Goal: Task Accomplishment & Management: Manage account settings

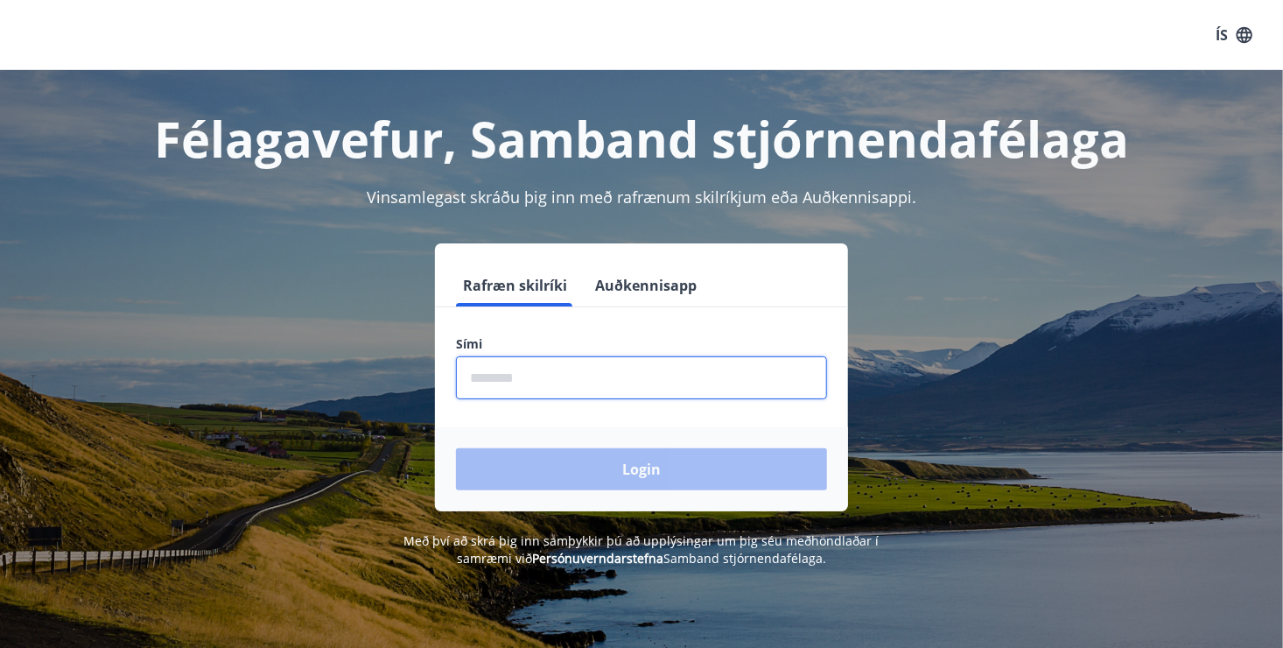
click at [567, 378] on input "phone" at bounding box center [641, 377] width 371 height 43
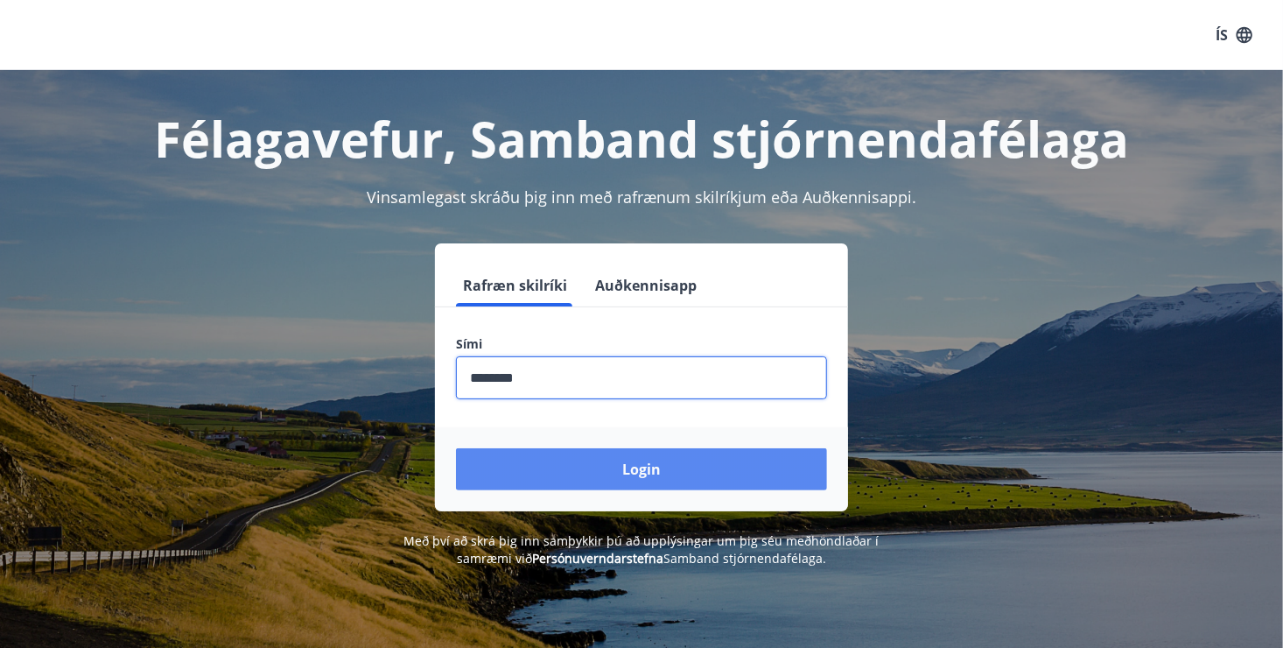
click at [565, 466] on button "Login" at bounding box center [641, 469] width 371 height 42
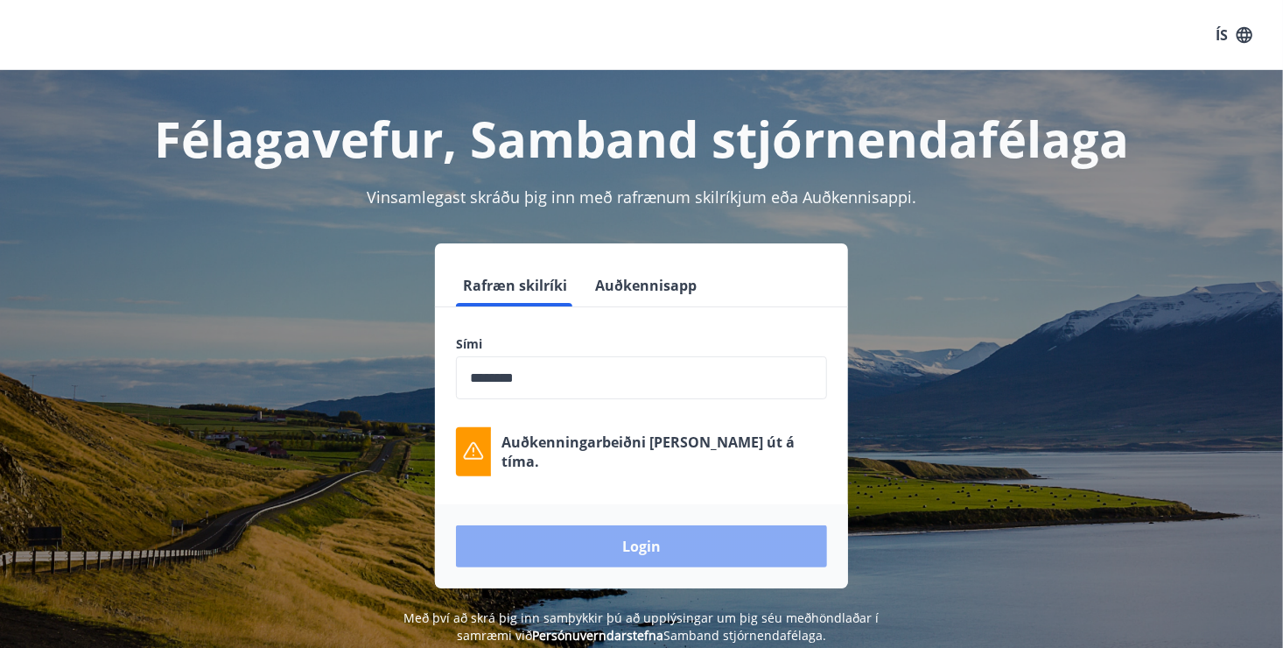
click at [647, 557] on button "Login" at bounding box center [641, 546] width 371 height 42
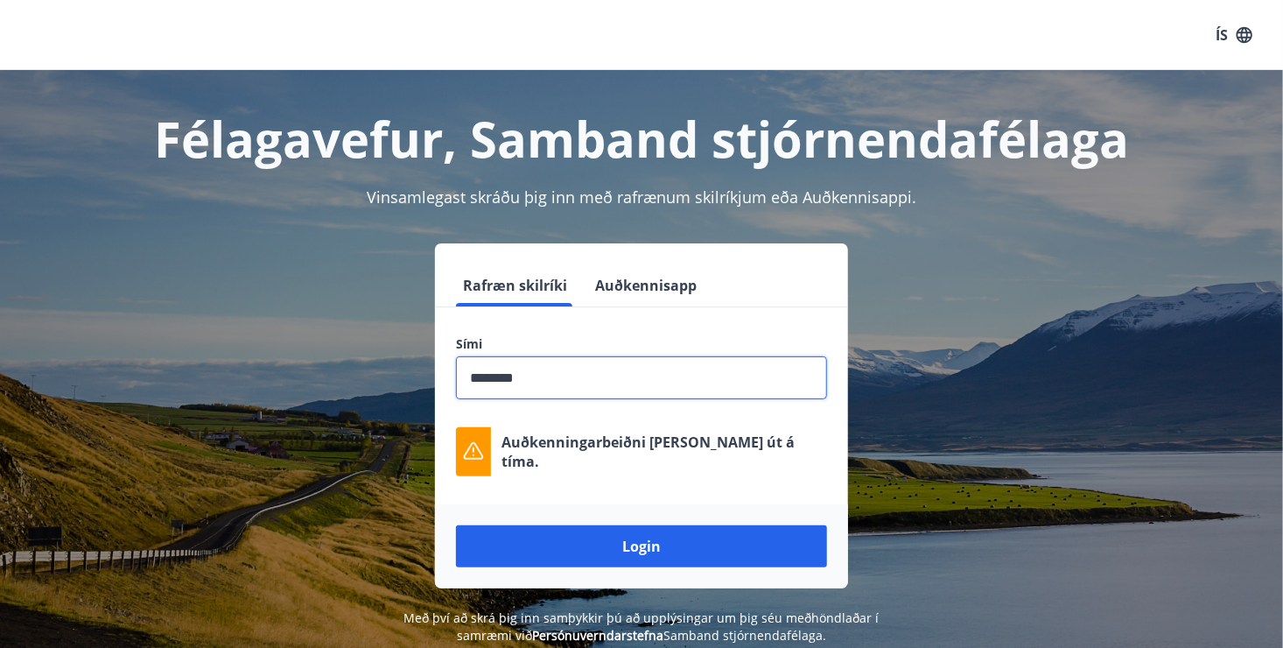
click at [497, 382] on input "phone" at bounding box center [641, 377] width 371 height 43
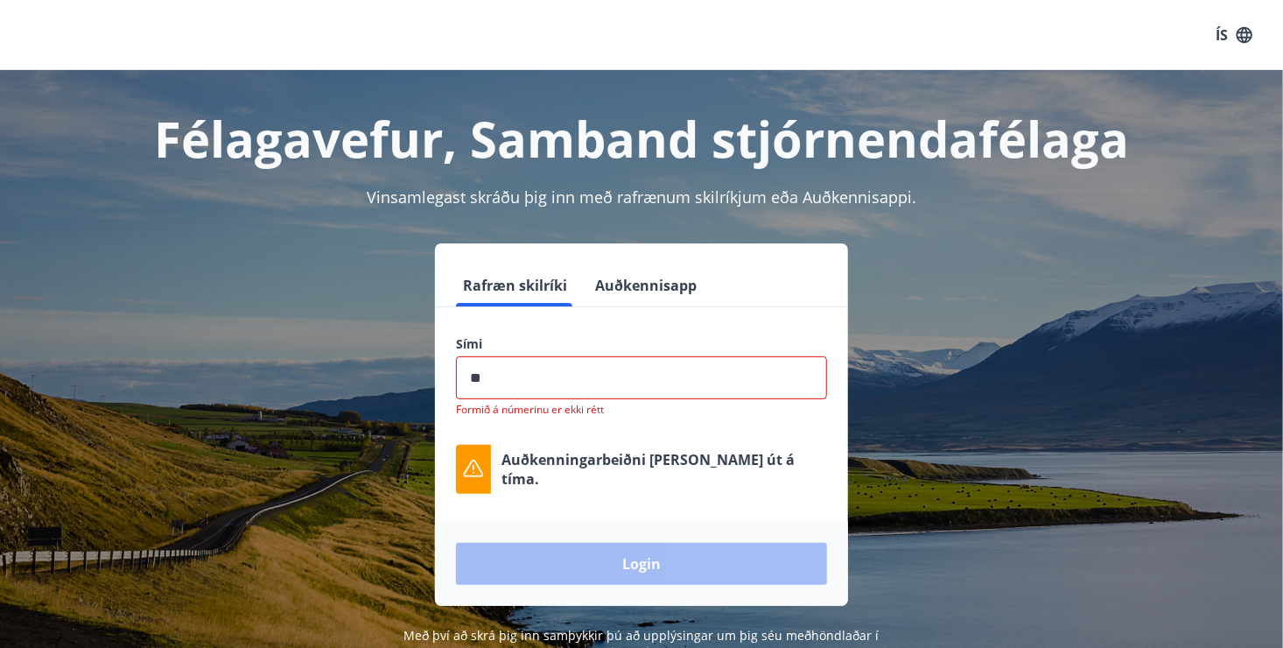
type input "*"
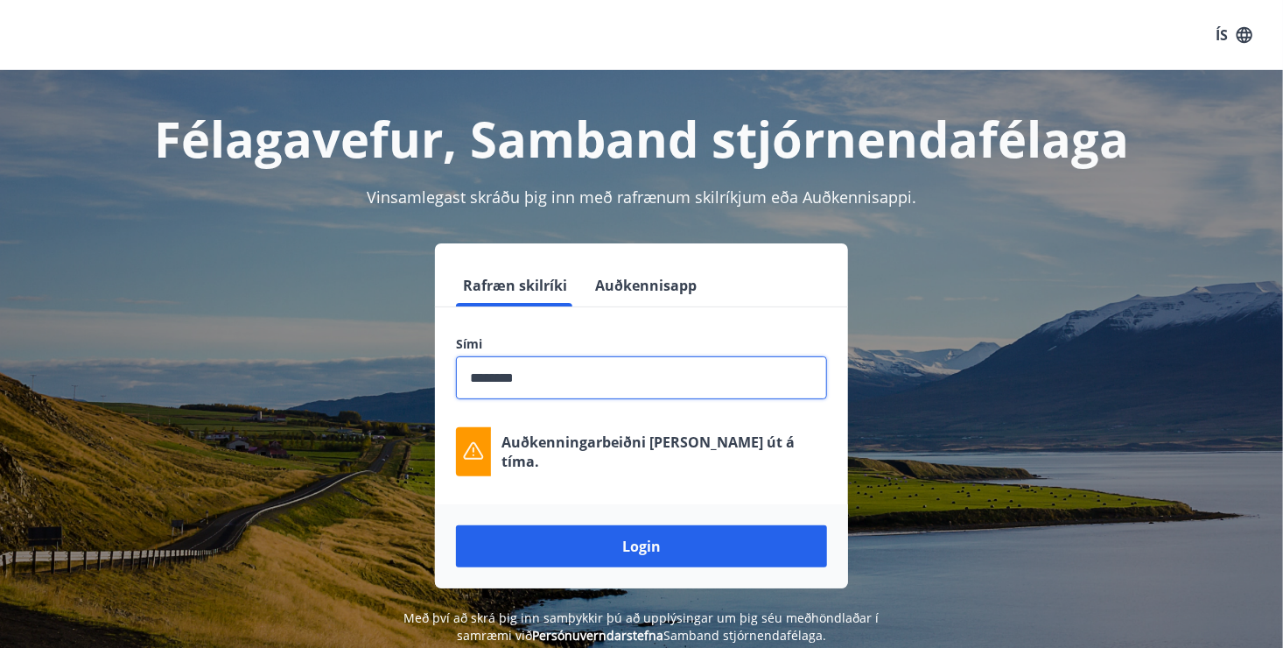
click at [491, 374] on input "phone" at bounding box center [641, 377] width 371 height 43
click at [494, 379] on input "phone" at bounding box center [641, 377] width 371 height 43
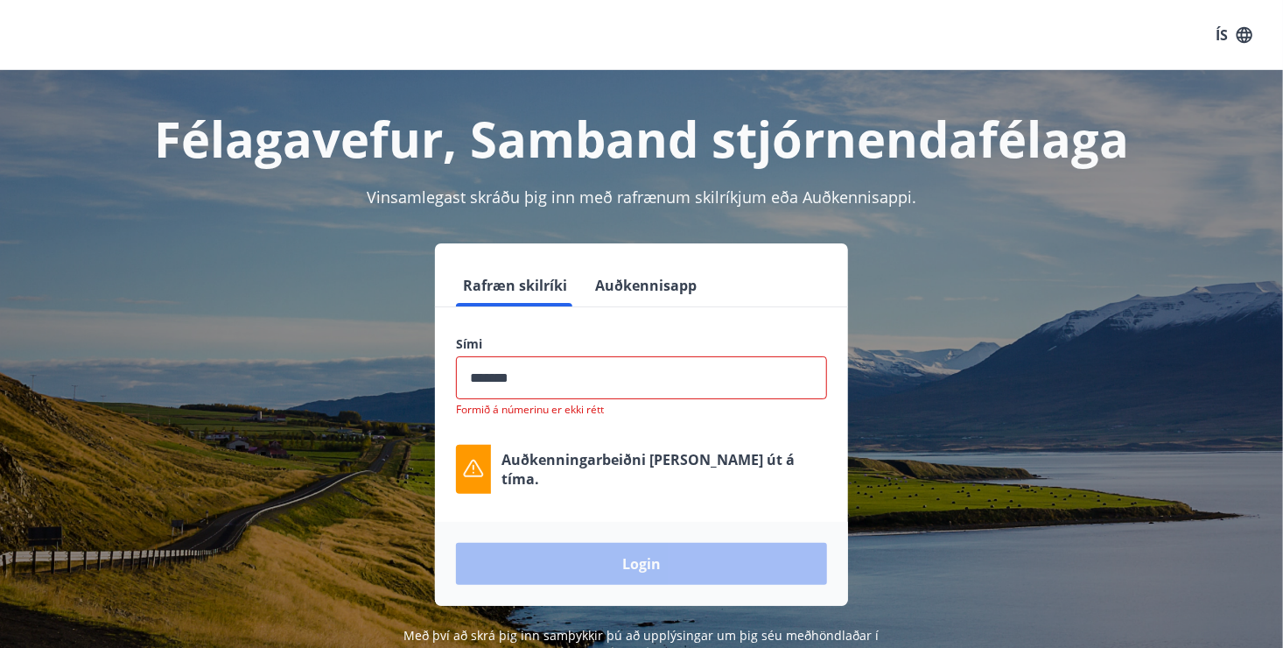
click at [494, 379] on input "phone" at bounding box center [641, 377] width 371 height 43
type input "********"
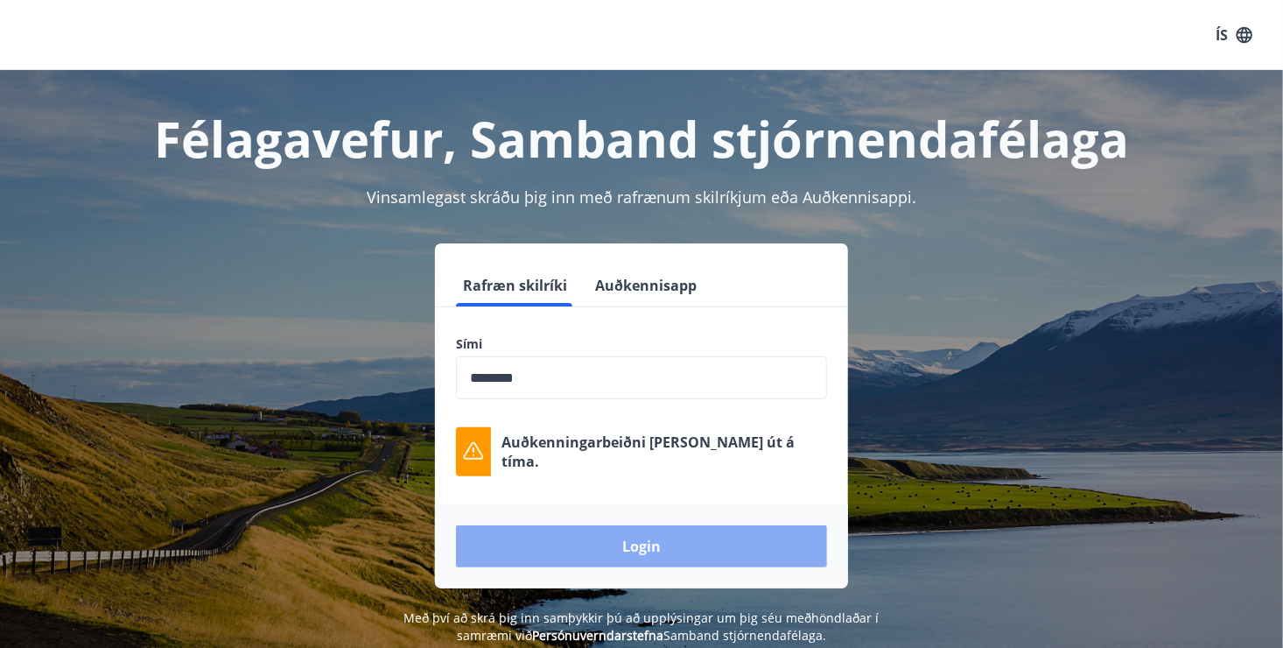
click at [641, 550] on button "Login" at bounding box center [641, 546] width 371 height 42
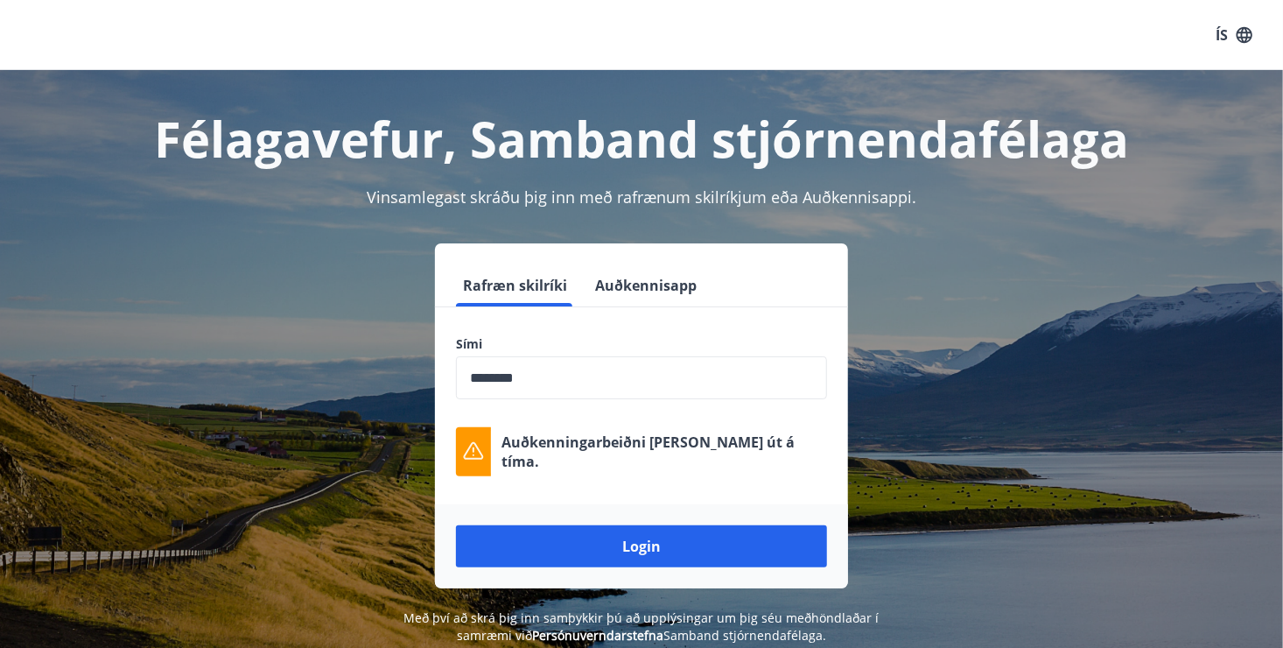
click at [894, 488] on div "Rafræn skilríki Auðkennisapp Sími ​ Auðkenningarbeiðni [PERSON_NAME] út á tíma.…" at bounding box center [641, 415] width 1218 height 345
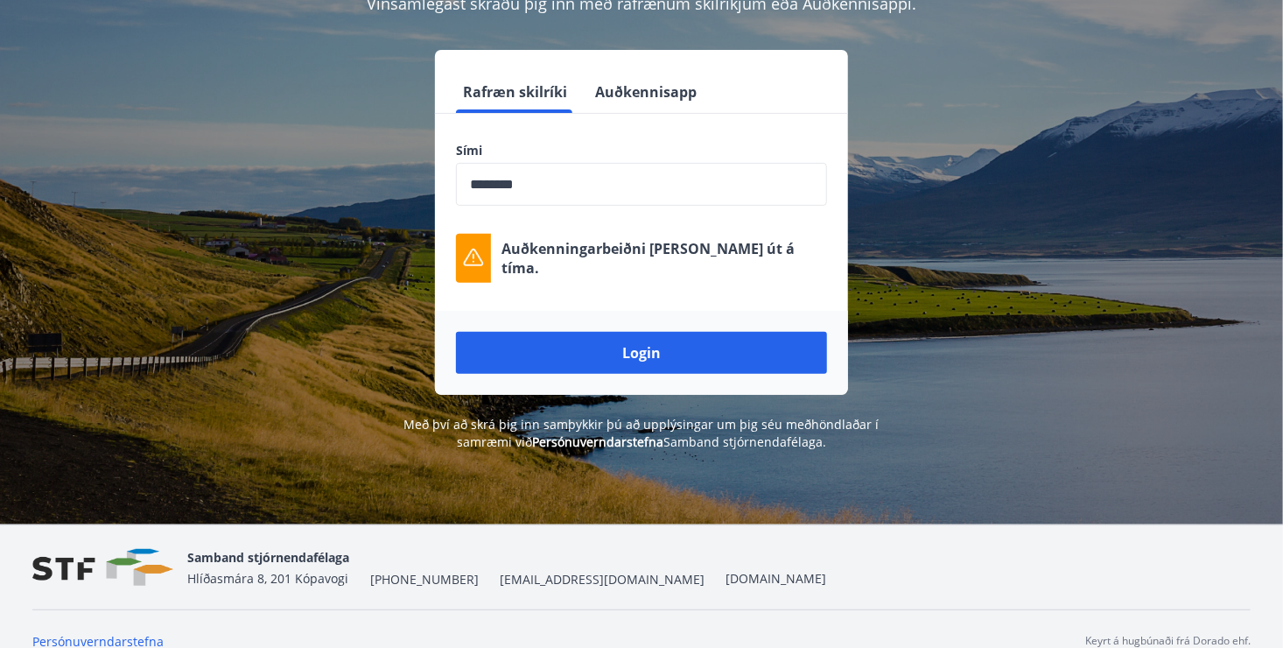
scroll to position [217, 0]
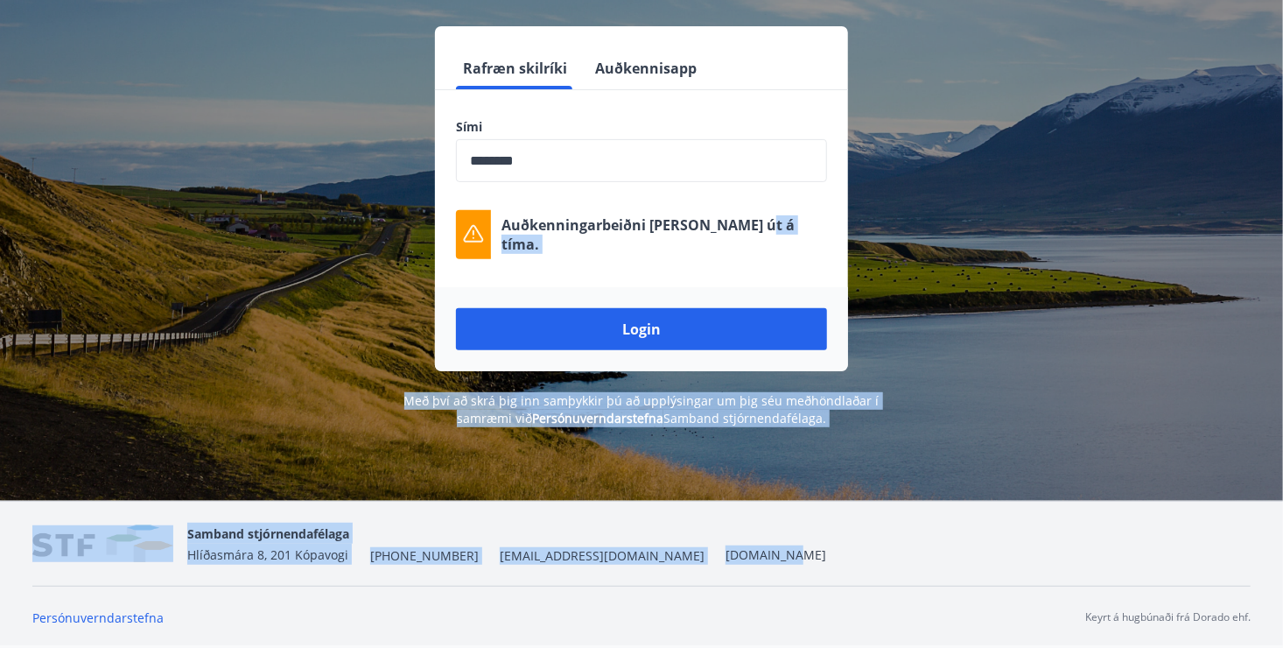
drag, startPoint x: 1275, startPoint y: 531, endPoint x: 1215, endPoint y: 249, distance: 288.8
click at [1215, 249] on div "ÍS Félagavefur, Samband stjórnendafélaga Vinsamlegast skráðu þig inn með rafræn…" at bounding box center [641, 214] width 1283 height 862
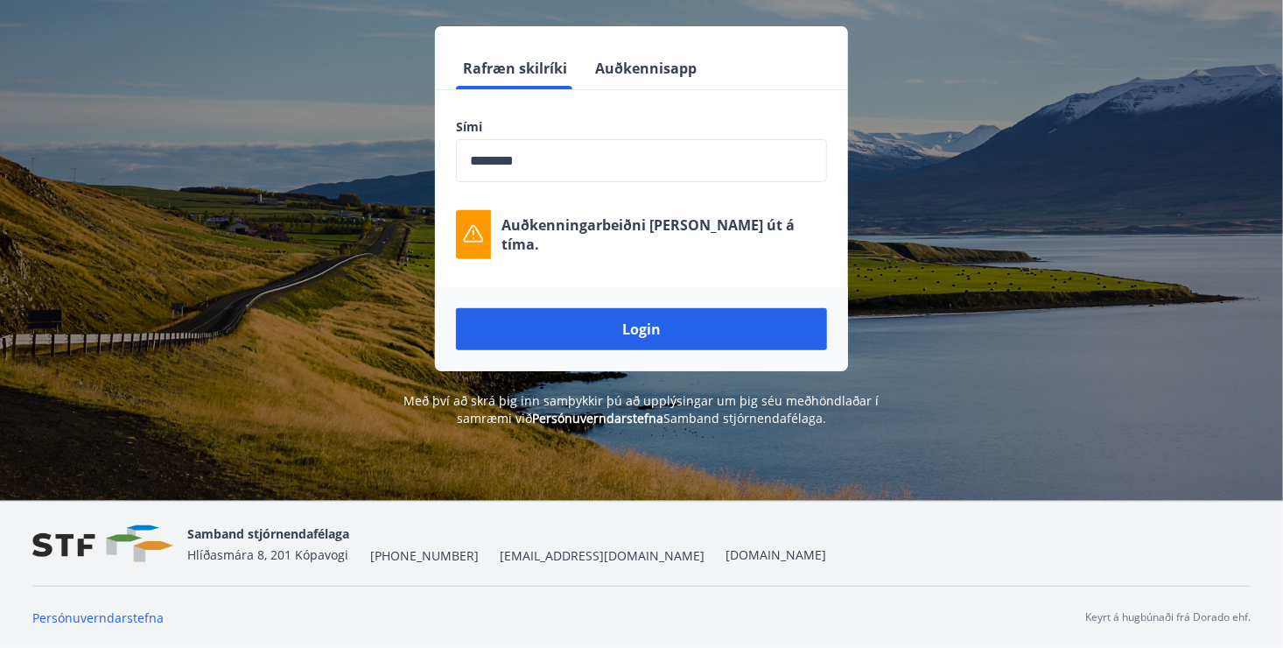
click at [999, 152] on div "Rafræn skilríki Auðkennisapp Sími ​ Auðkenningarbeiðni [PERSON_NAME] út á tíma.…" at bounding box center [641, 198] width 1218 height 345
click at [536, 70] on button "Rafræn skilríki" at bounding box center [515, 68] width 118 height 42
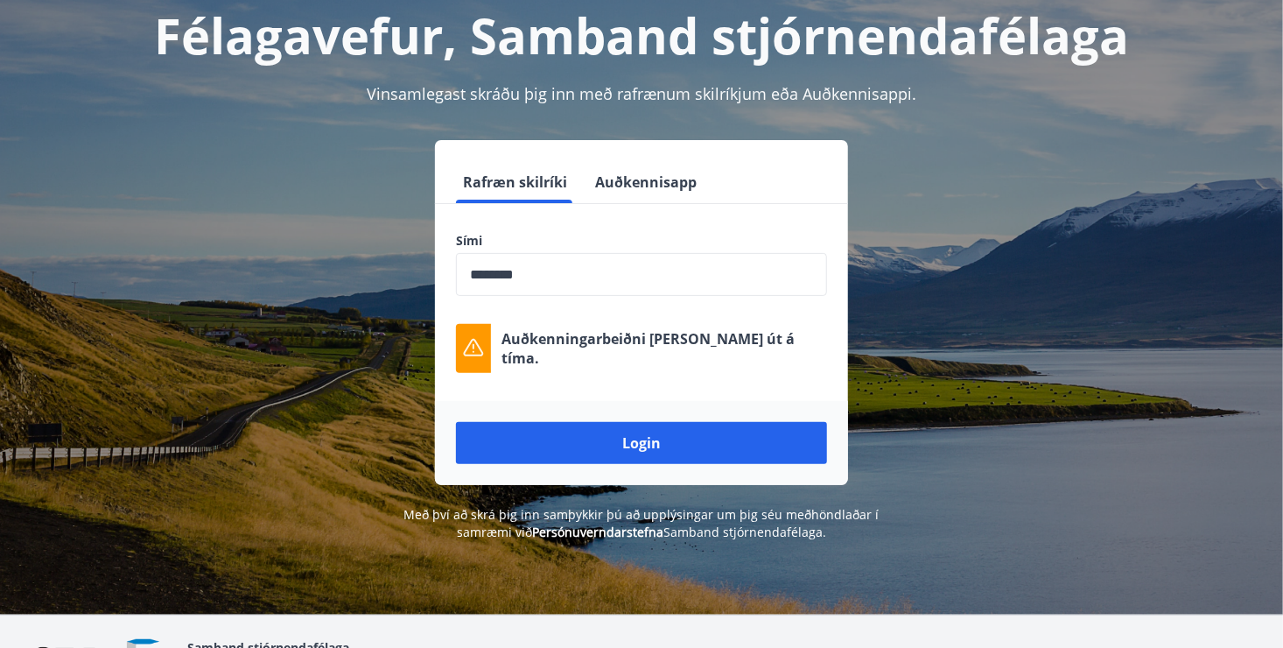
scroll to position [0, 0]
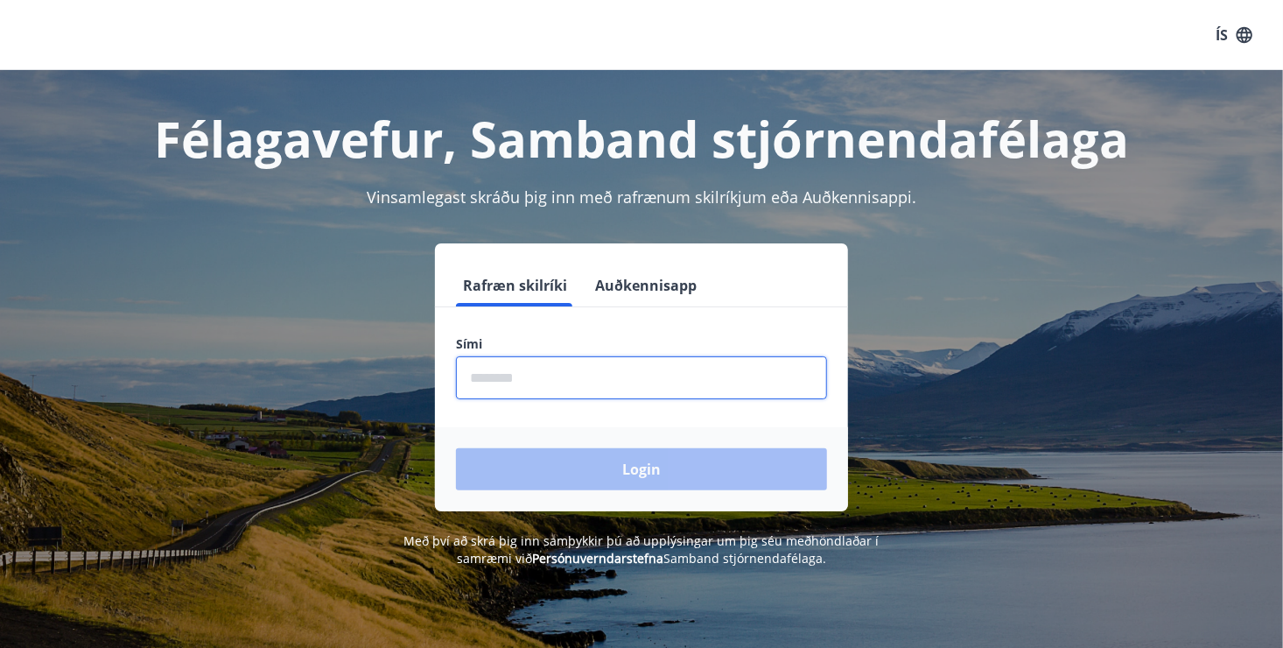
click at [589, 371] on input "phone" at bounding box center [641, 377] width 371 height 43
type input "********"
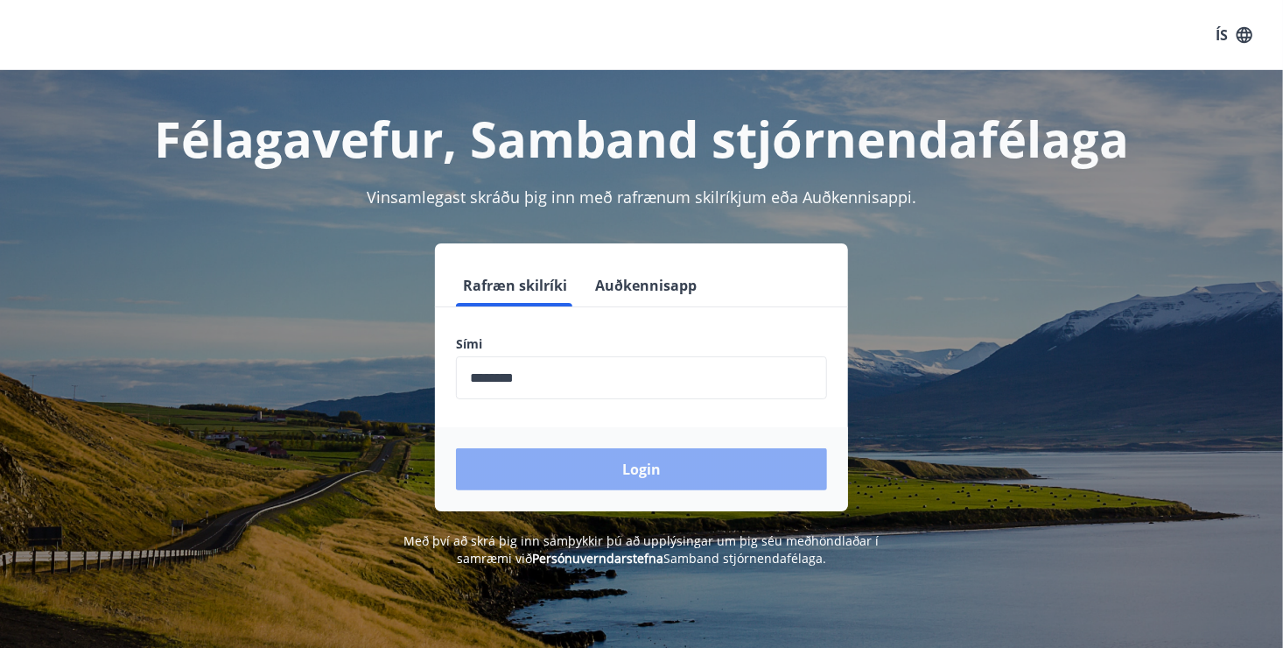
click at [555, 470] on button "Login" at bounding box center [641, 469] width 371 height 42
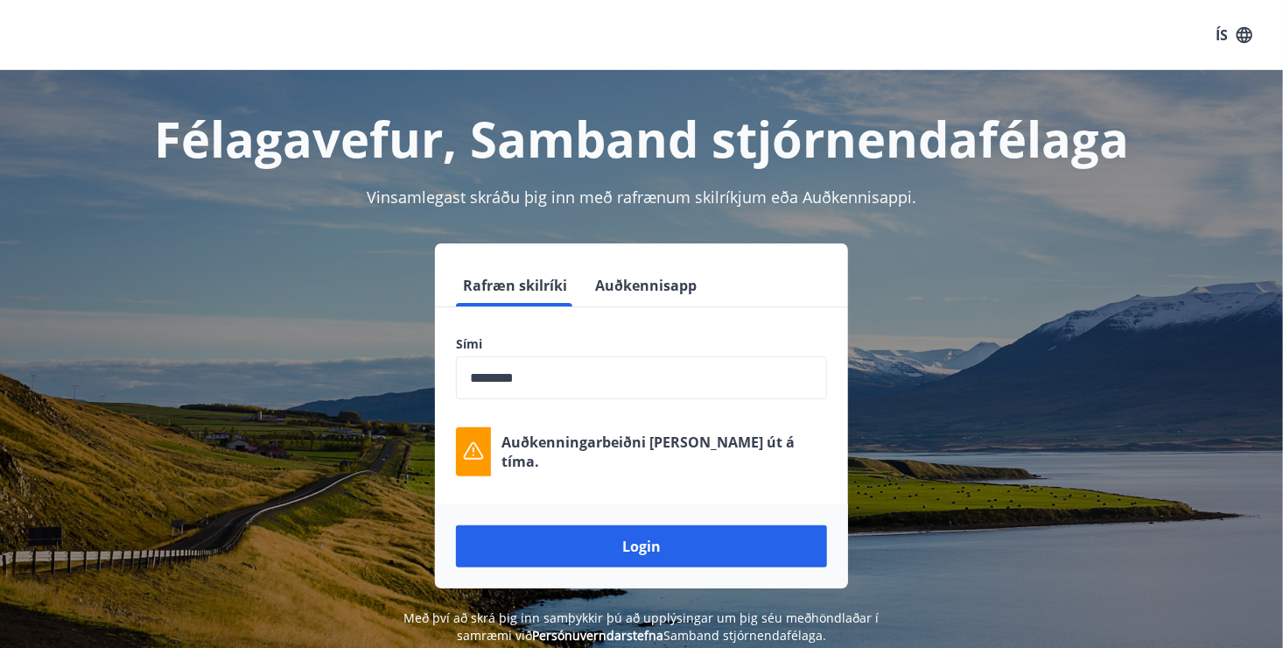
click at [1034, 373] on div "Rafræn skilríki Auðkennisapp Sími ​ Auðkenningarbeiðni [PERSON_NAME] út á tíma.…" at bounding box center [641, 415] width 1218 height 345
click at [682, 286] on button "Auðkennisapp" at bounding box center [646, 285] width 116 height 42
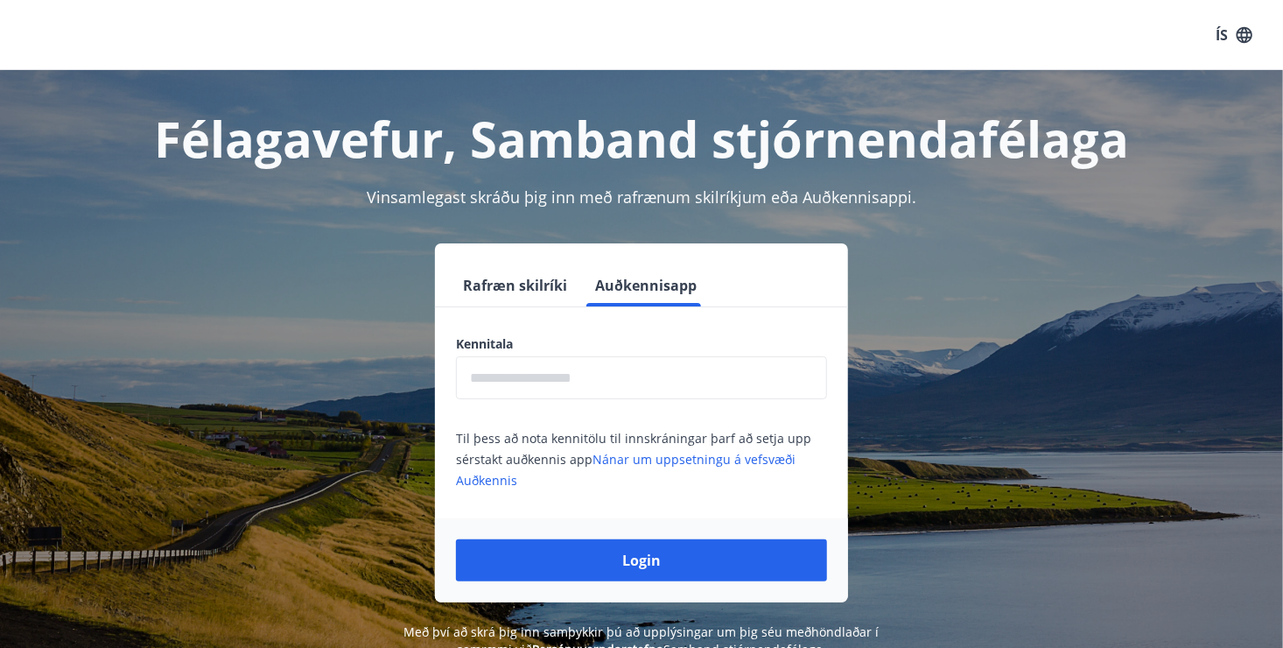
click at [979, 262] on div "Rafræn skilríki Auðkennisapp Kennitala ​ Til þess að nota kennitölu til innskrá…" at bounding box center [641, 422] width 1218 height 359
